Goal: Task Accomplishment & Management: Manage account settings

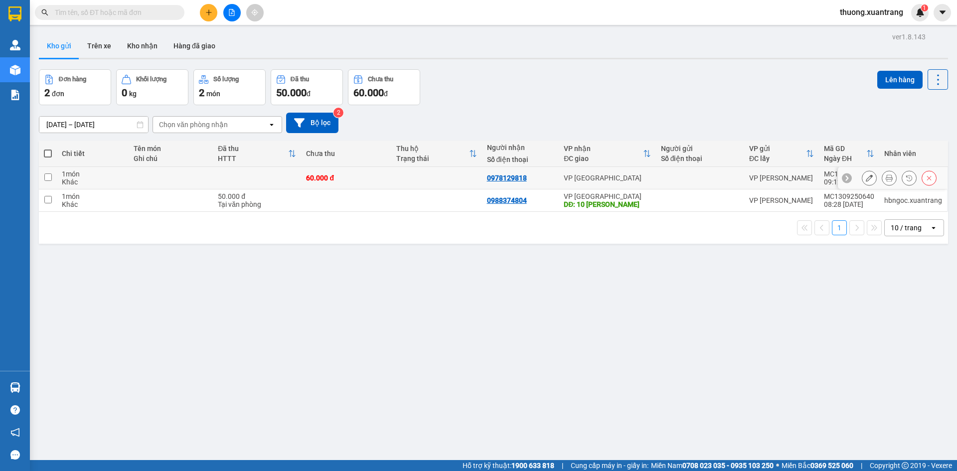
click at [886, 178] on icon at bounding box center [889, 177] width 7 height 7
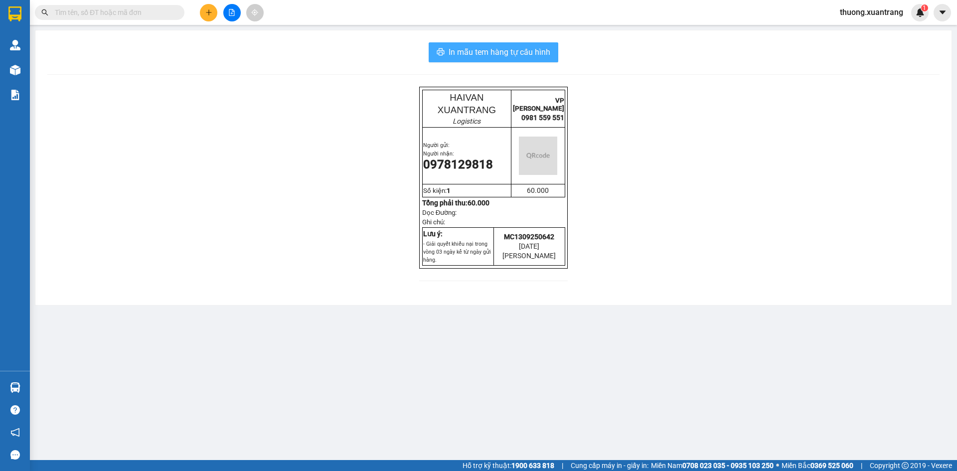
click at [469, 52] on span "In mẫu tem hàng tự cấu hình" at bounding box center [500, 52] width 102 height 12
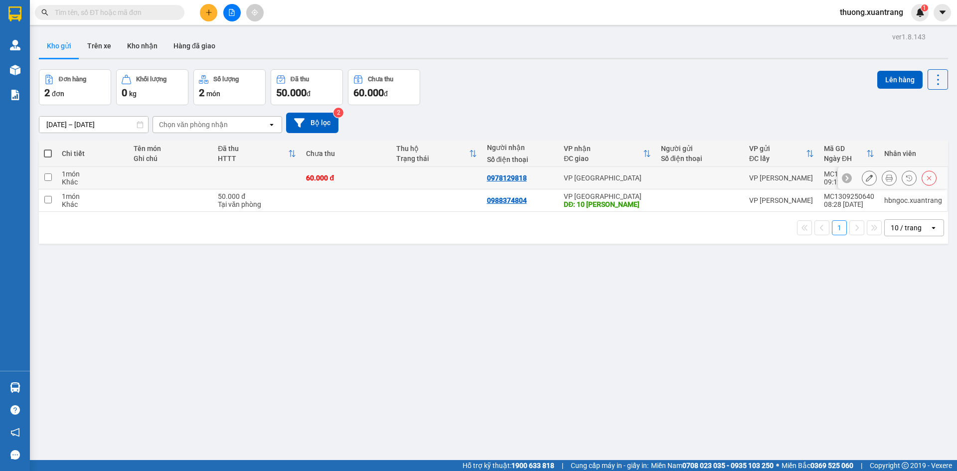
click at [886, 182] on button at bounding box center [889, 177] width 14 height 17
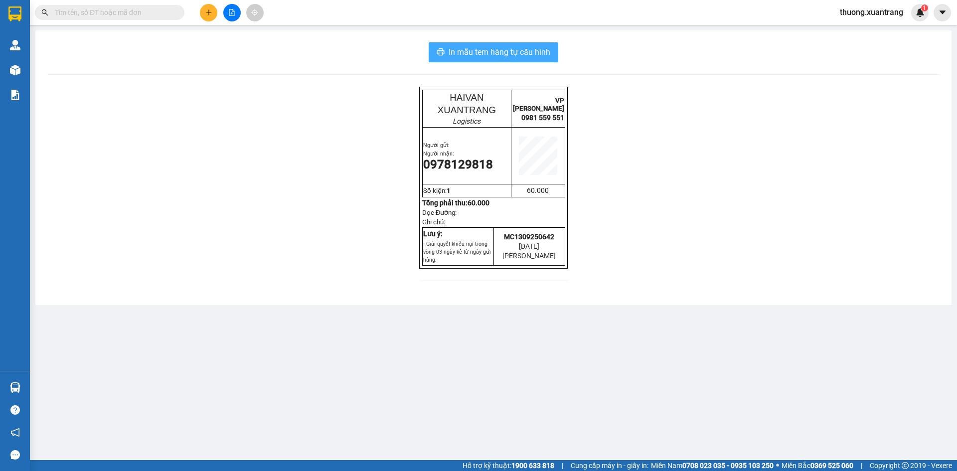
click at [519, 46] on span "In mẫu tem hàng tự cấu hình" at bounding box center [500, 52] width 102 height 12
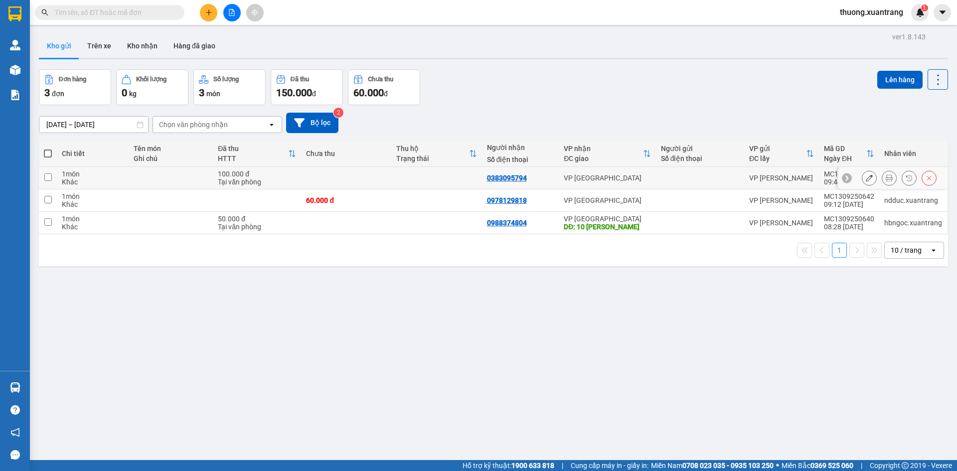
click at [873, 176] on div at bounding box center [899, 177] width 75 height 15
click at [886, 179] on icon at bounding box center [889, 177] width 7 height 7
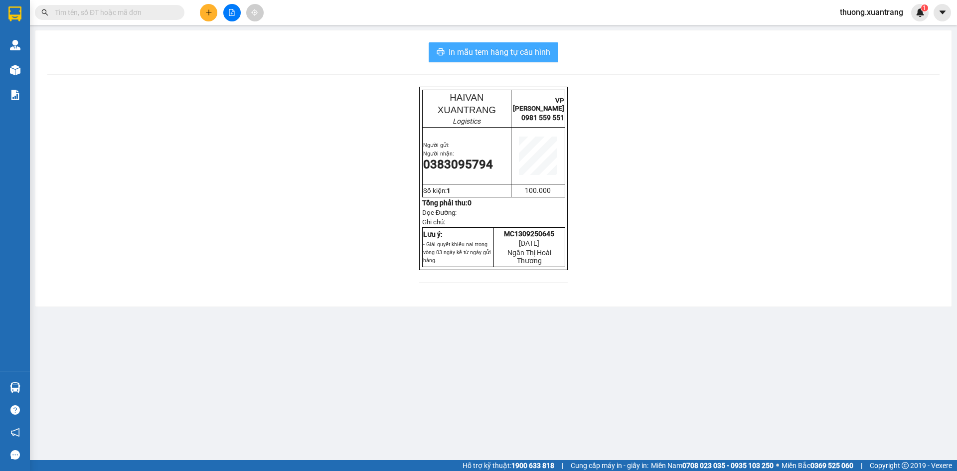
click at [522, 57] on span "In mẫu tem hàng tự cấu hình" at bounding box center [500, 52] width 102 height 12
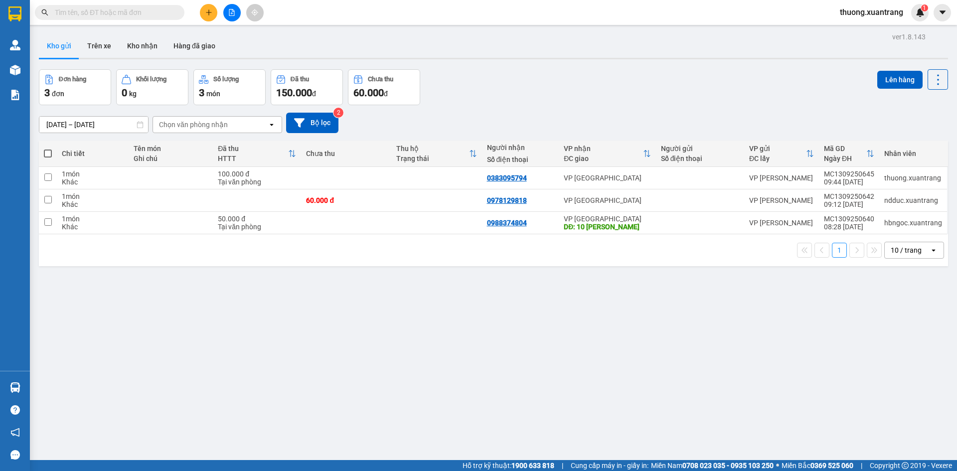
click at [134, 13] on input "text" at bounding box center [114, 12] width 118 height 11
paste input "0976784596"
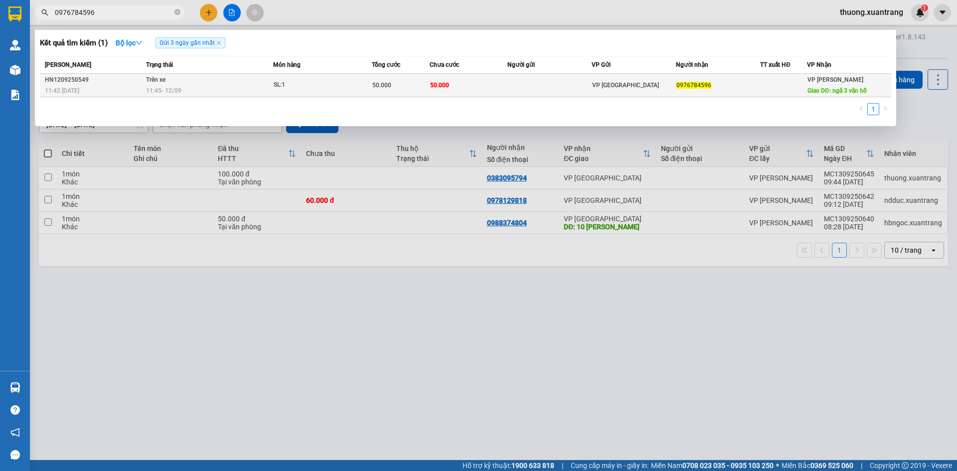
type input "0976784596"
click at [364, 94] on td "SL: 1" at bounding box center [322, 85] width 99 height 23
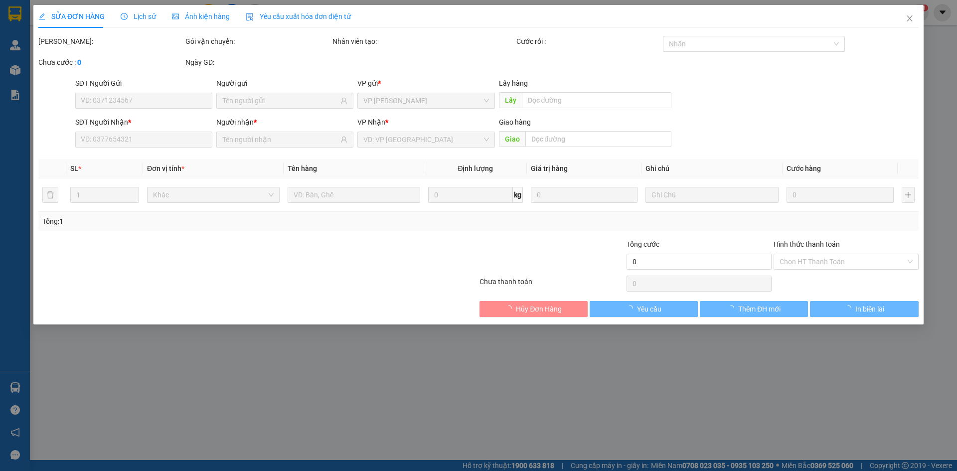
type input "0976784596"
type input "ngã 3 vân hồ"
type input "50.000"
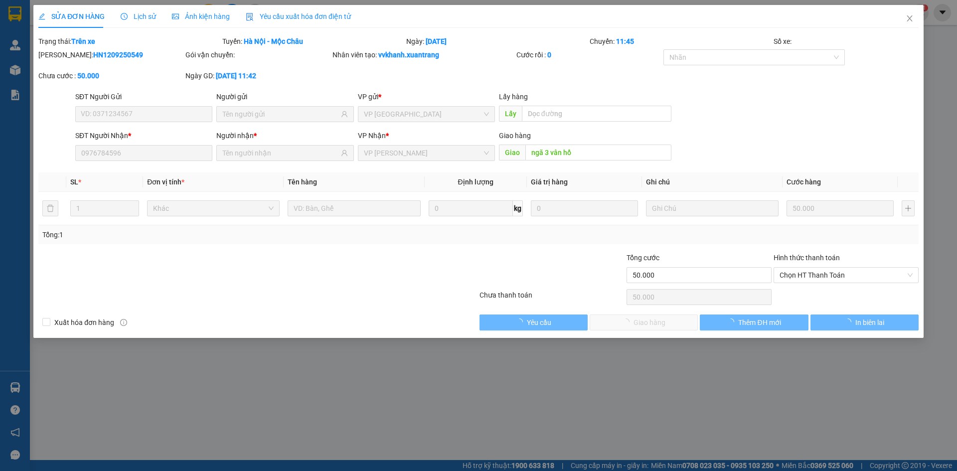
click at [138, 17] on span "Lịch sử" at bounding box center [138, 16] width 35 height 8
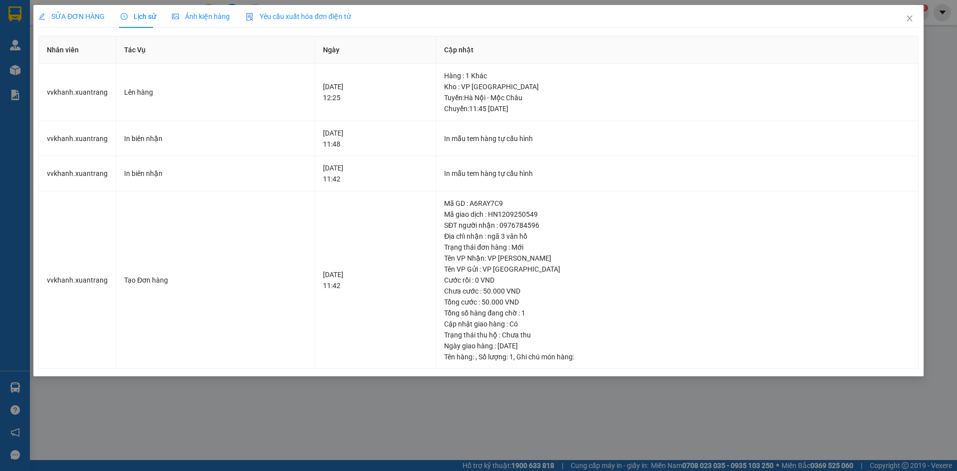
click at [207, 15] on span "Ảnh kiện hàng" at bounding box center [201, 16] width 58 height 8
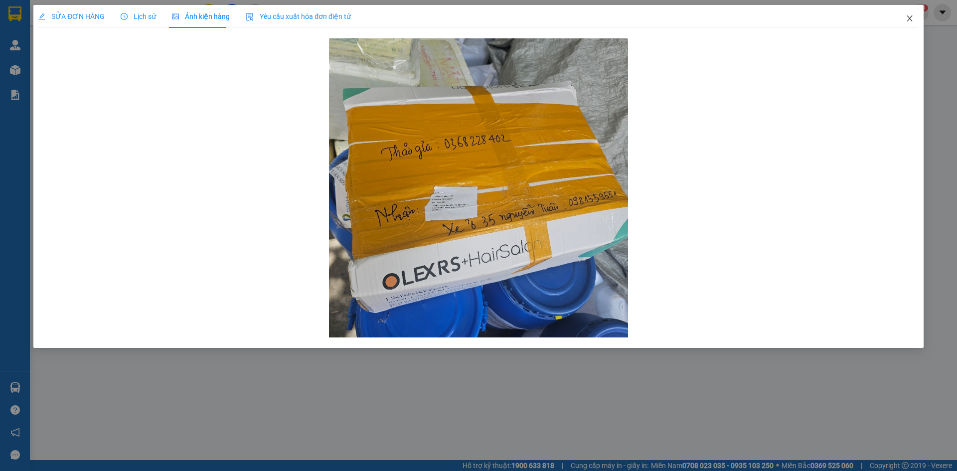
click at [910, 20] on icon "close" at bounding box center [909, 18] width 5 height 6
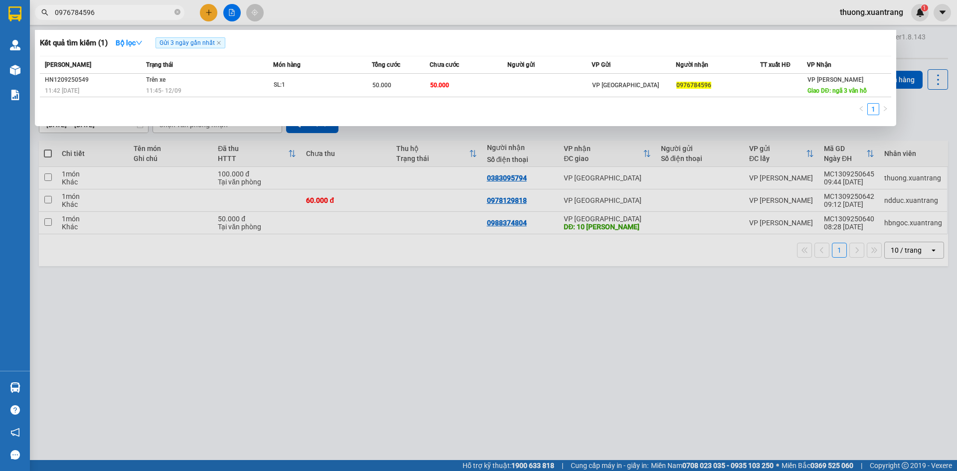
drag, startPoint x: 137, startPoint y: 14, endPoint x: 35, endPoint y: 13, distance: 102.2
click at [35, 13] on span "0976784596" at bounding box center [110, 12] width 150 height 15
click at [176, 11] on icon "close-circle" at bounding box center [177, 12] width 6 height 6
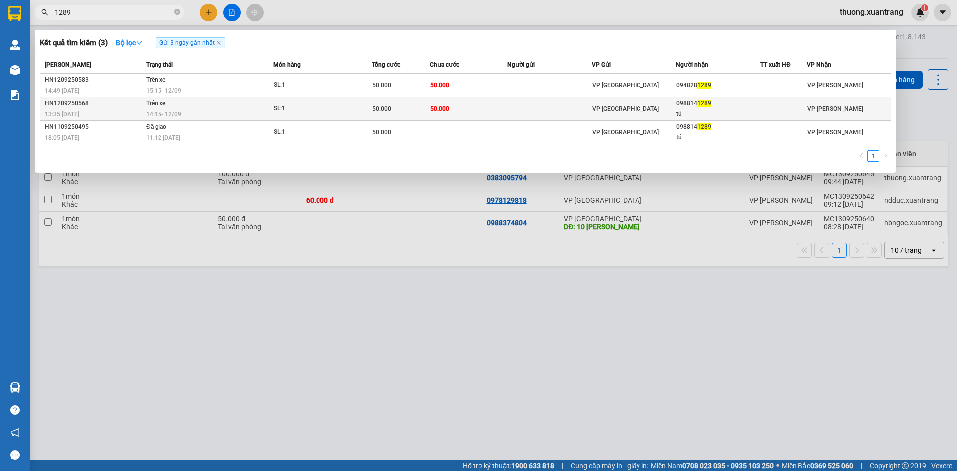
type input "1289"
click at [186, 111] on div "14:15 [DATE]" at bounding box center [209, 114] width 127 height 11
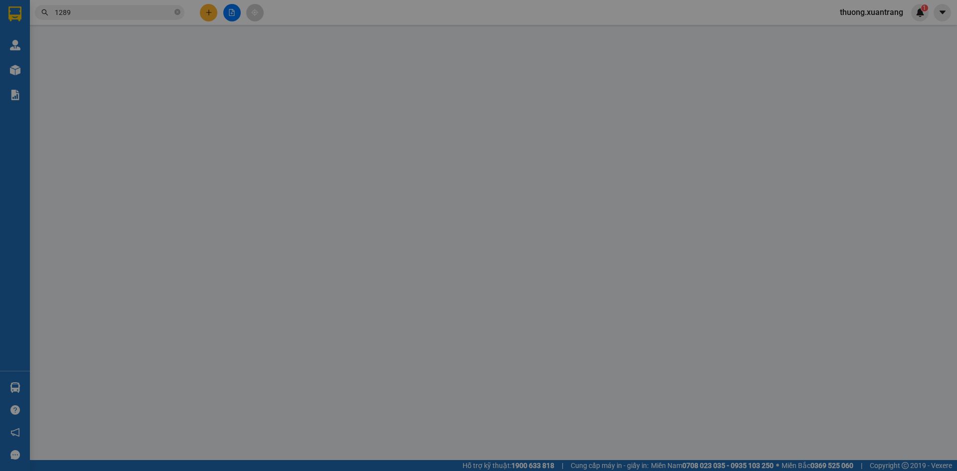
type input "0988141289"
type input "tú"
type input "50.000"
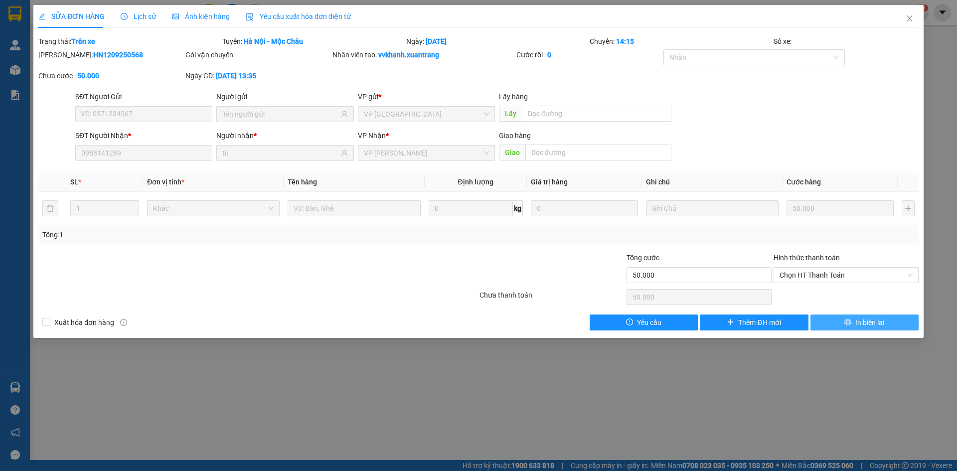
click at [844, 325] on icon "printer" at bounding box center [847, 322] width 7 height 7
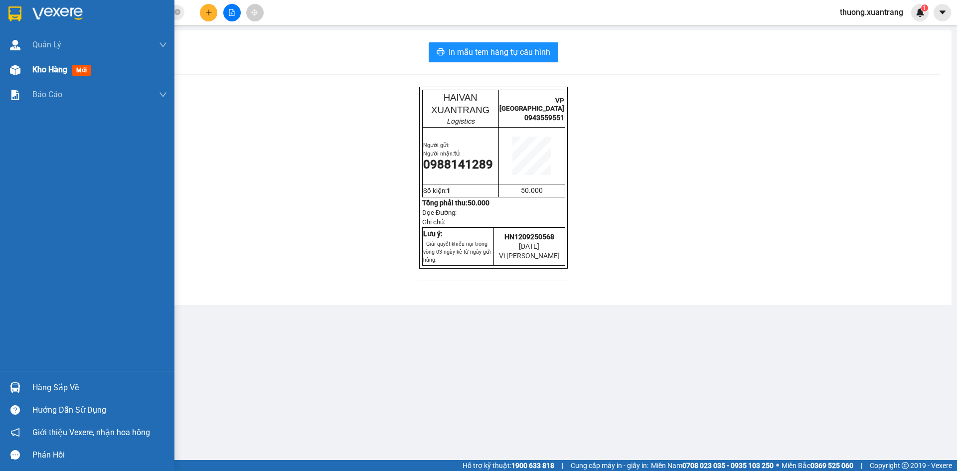
click at [15, 65] on img at bounding box center [15, 70] width 10 height 10
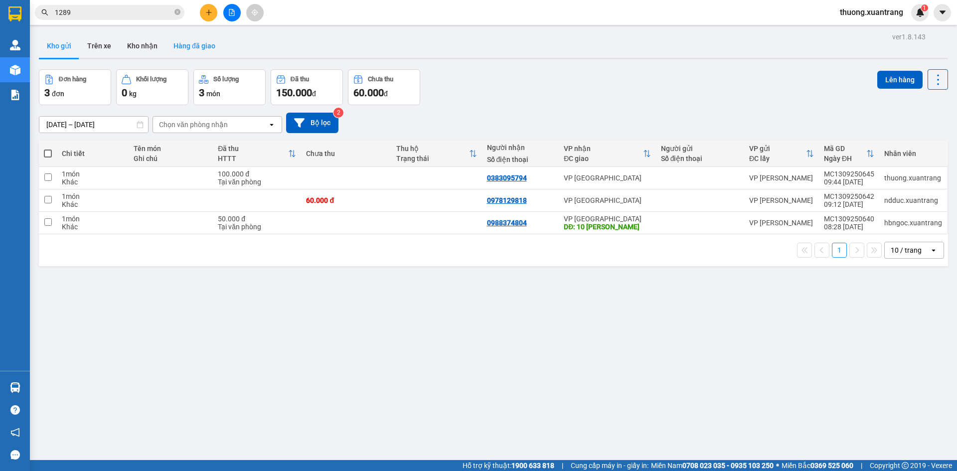
click at [198, 38] on button "Hàng đã giao" at bounding box center [195, 46] width 58 height 24
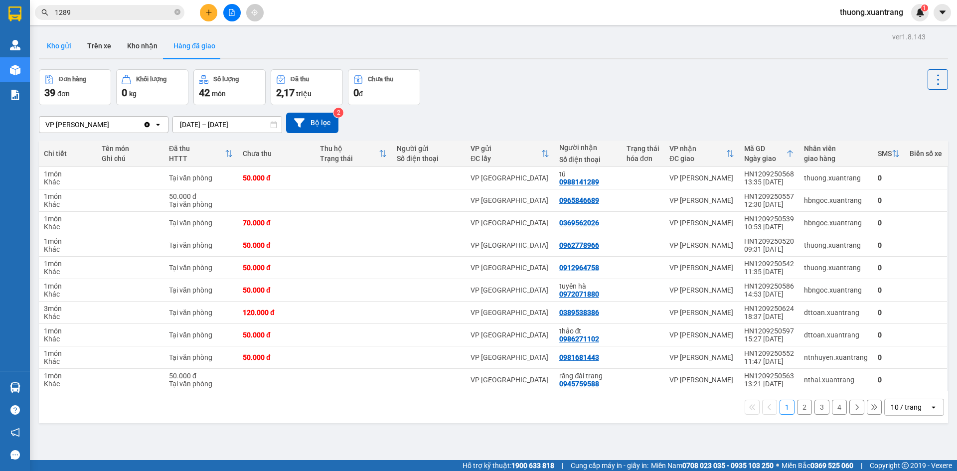
click at [60, 48] on button "Kho gửi" at bounding box center [59, 46] width 40 height 24
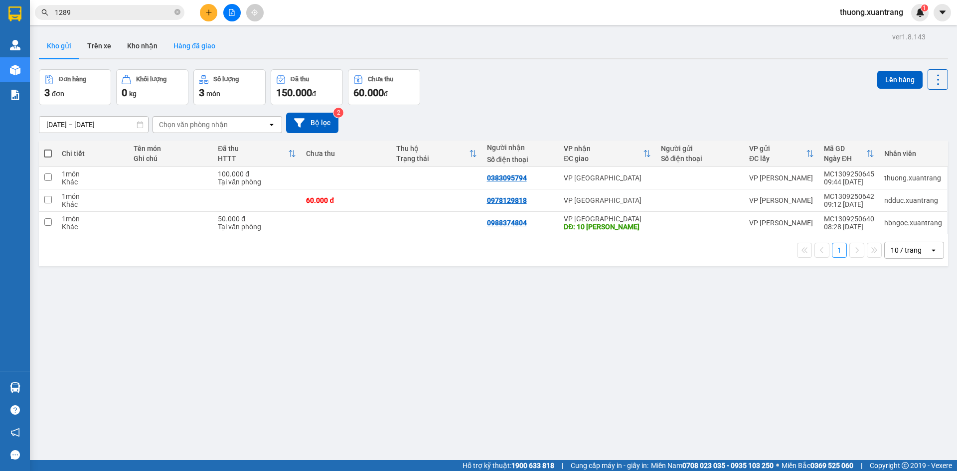
click at [198, 51] on button "Hàng đã giao" at bounding box center [195, 46] width 58 height 24
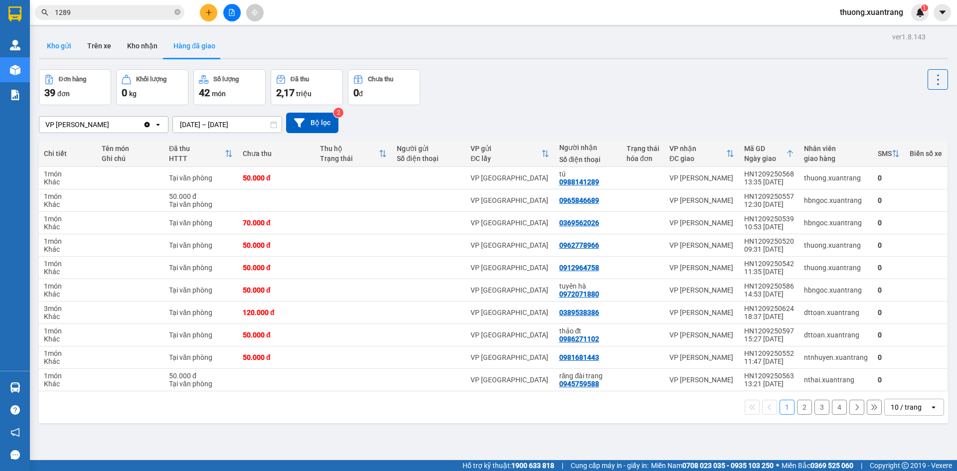
click at [59, 45] on button "Kho gửi" at bounding box center [59, 46] width 40 height 24
